Goal: Find contact information: Find contact information

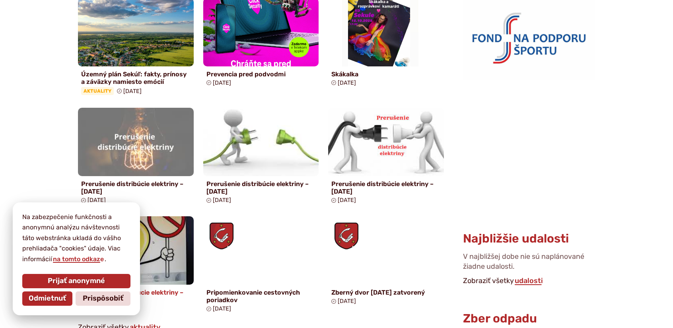
scroll to position [557, 0]
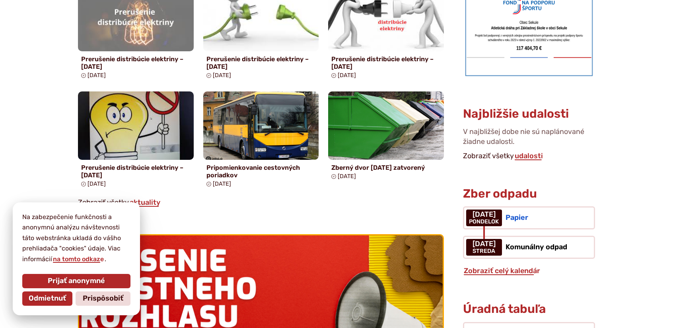
drag, startPoint x: 54, startPoint y: 297, endPoint x: 78, endPoint y: 298, distance: 24.3
click at [54, 297] on span "Odmietnuť" at bounding box center [47, 298] width 37 height 9
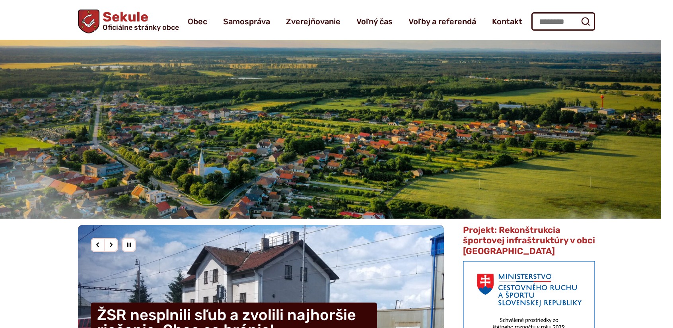
scroll to position [0, 0]
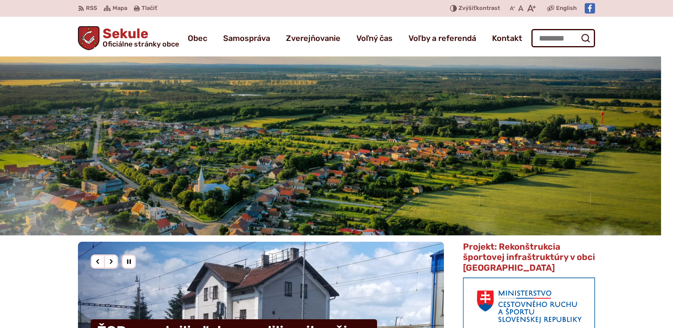
click at [123, 33] on h1 "Sekule Oficiálne stránky obce" at bounding box center [139, 37] width 80 height 21
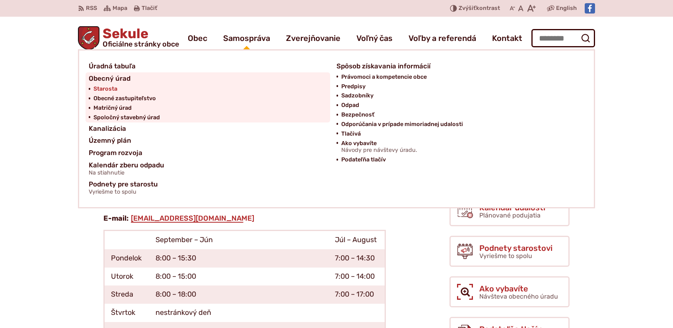
click at [112, 89] on span "Starosta" at bounding box center [105, 89] width 24 height 10
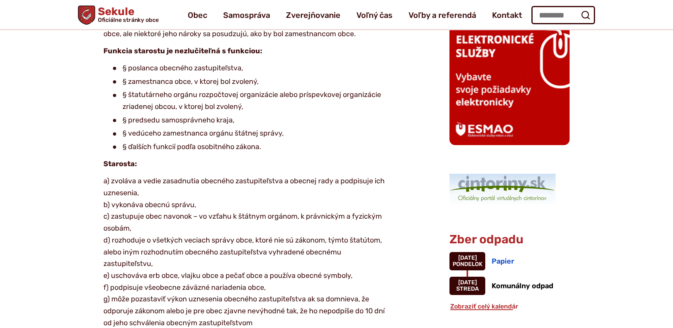
scroll to position [398, 0]
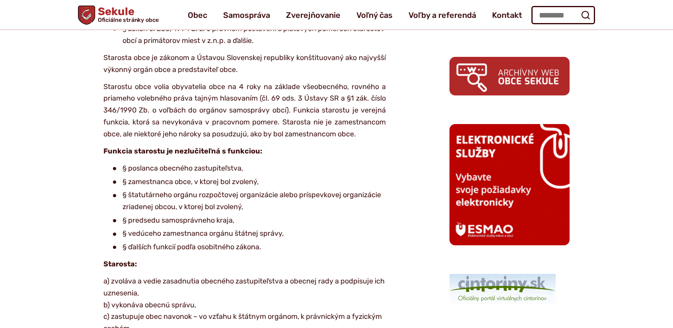
drag, startPoint x: 396, startPoint y: 216, endPoint x: 623, endPoint y: 145, distance: 237.4
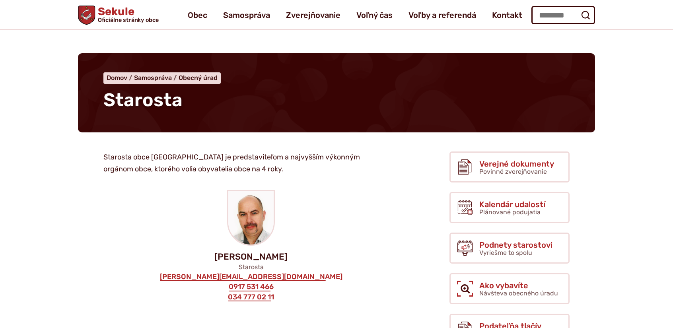
scroll to position [0, 0]
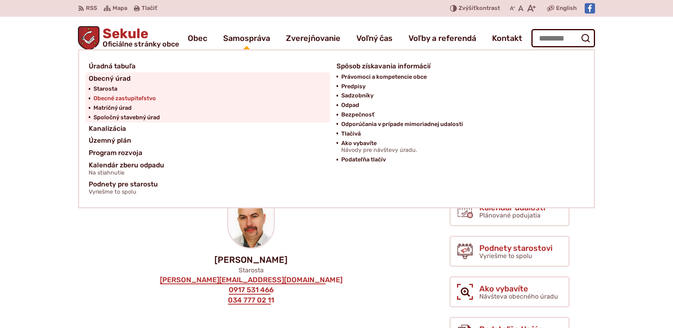
click at [128, 98] on span "Obecné zastupiteľstvo" at bounding box center [124, 99] width 62 height 10
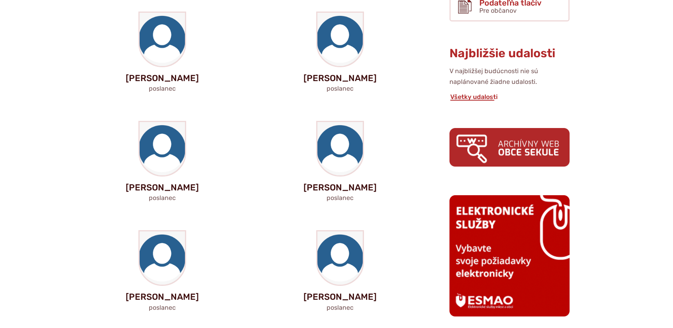
scroll to position [358, 0]
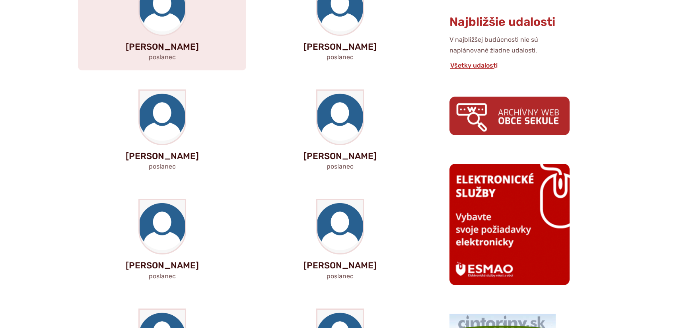
click at [152, 50] on p "[PERSON_NAME]" at bounding box center [162, 47] width 143 height 10
click at [169, 17] on img at bounding box center [162, 7] width 45 height 53
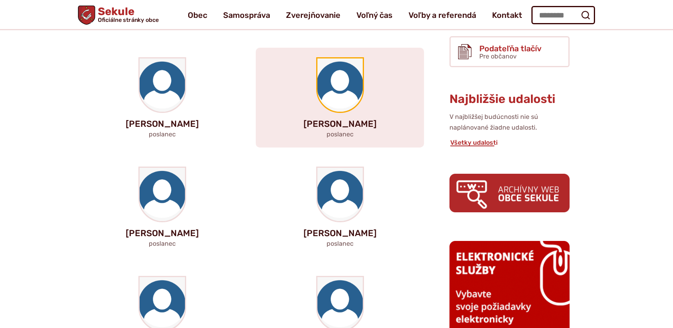
scroll to position [278, 0]
